Goal: Information Seeking & Learning: Learn about a topic

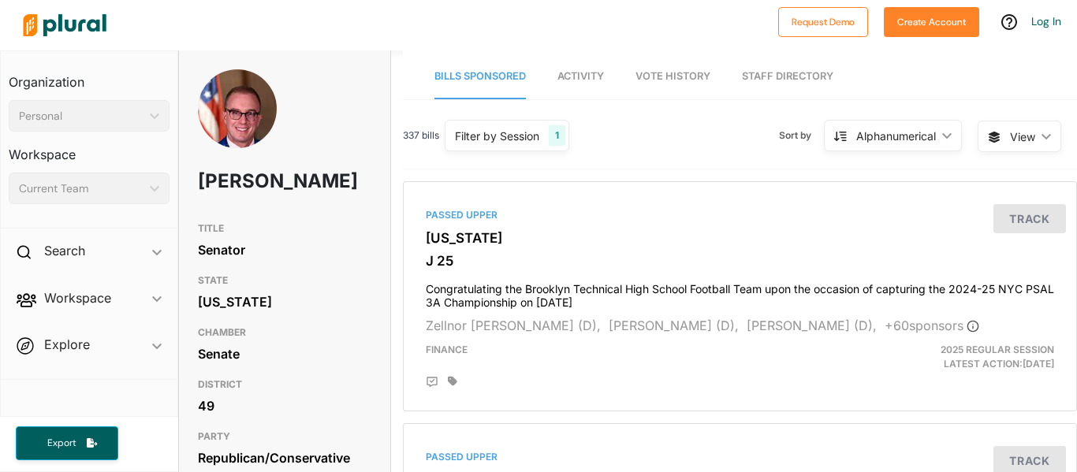
click at [688, 69] on link "Vote History" at bounding box center [672, 76] width 75 height 45
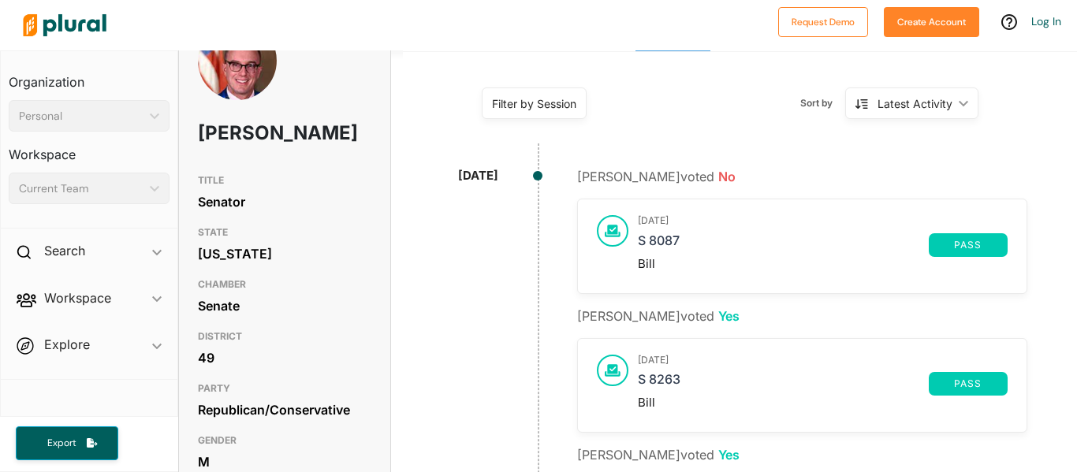
scroll to position [51, 0]
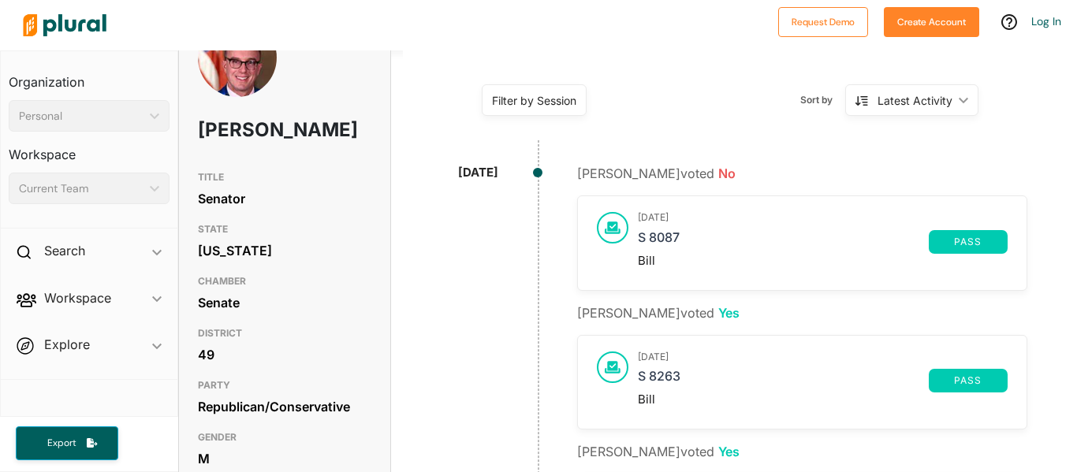
click at [998, 243] on div "pass" at bounding box center [967, 242] width 79 height 24
click at [985, 240] on span "pass" at bounding box center [968, 241] width 60 height 9
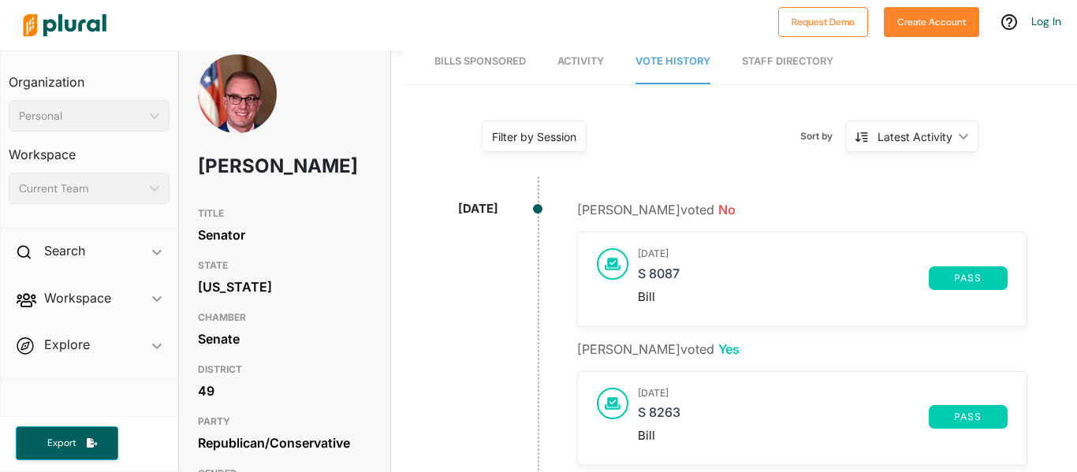
scroll to position [8, 0]
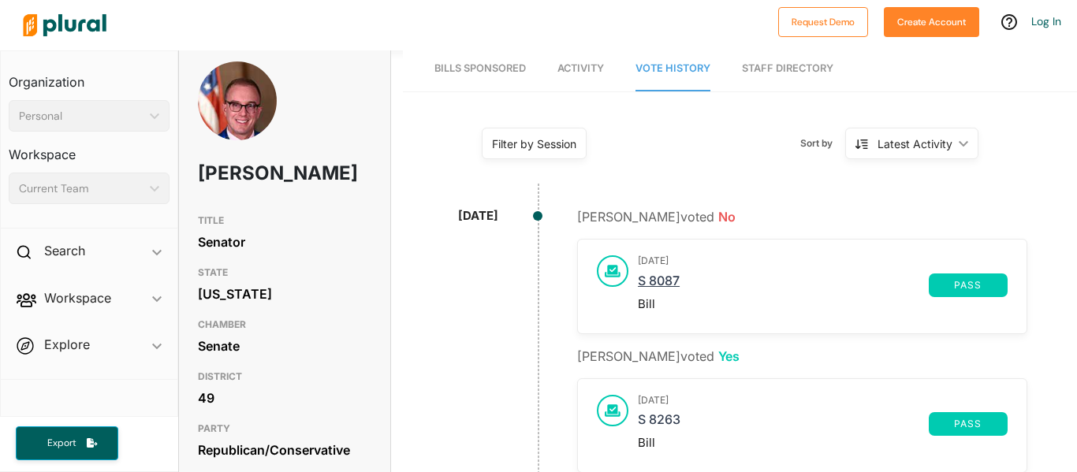
click at [642, 277] on link "S 8087" at bounding box center [783, 285] width 291 height 24
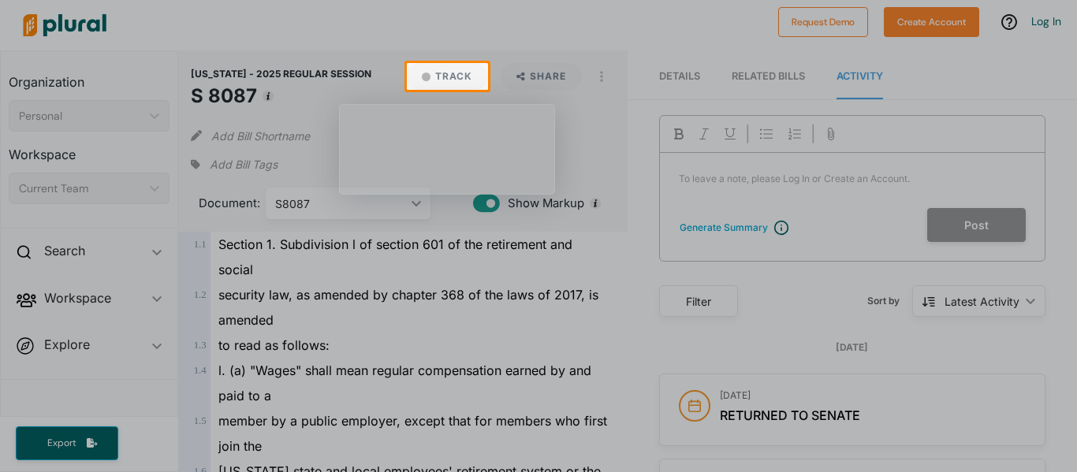
click at [433, 314] on div at bounding box center [538, 281] width 1077 height 382
